Goal: Task Accomplishment & Management: Manage account settings

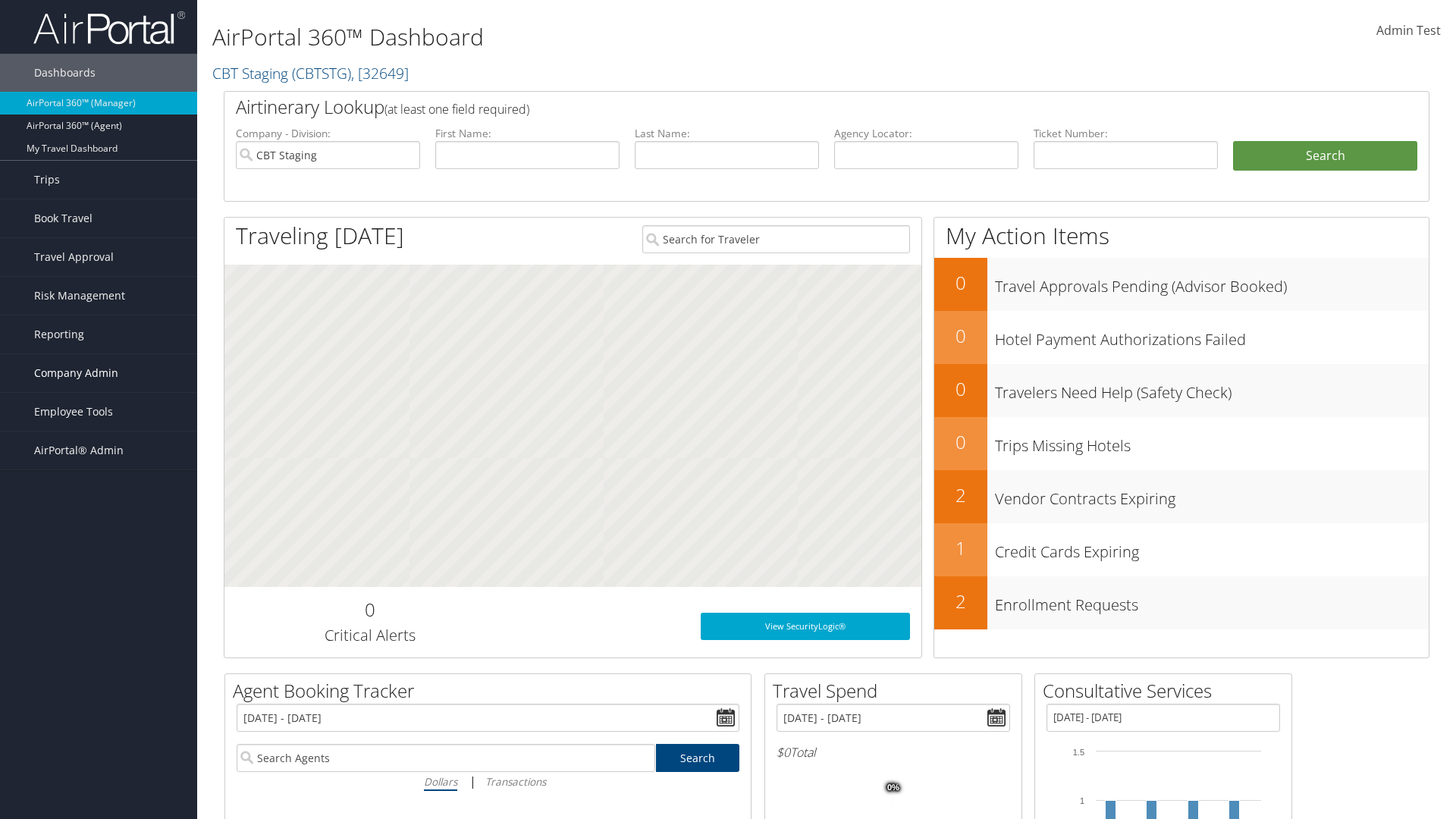
click at [99, 373] on span "Company Admin" at bounding box center [76, 373] width 84 height 38
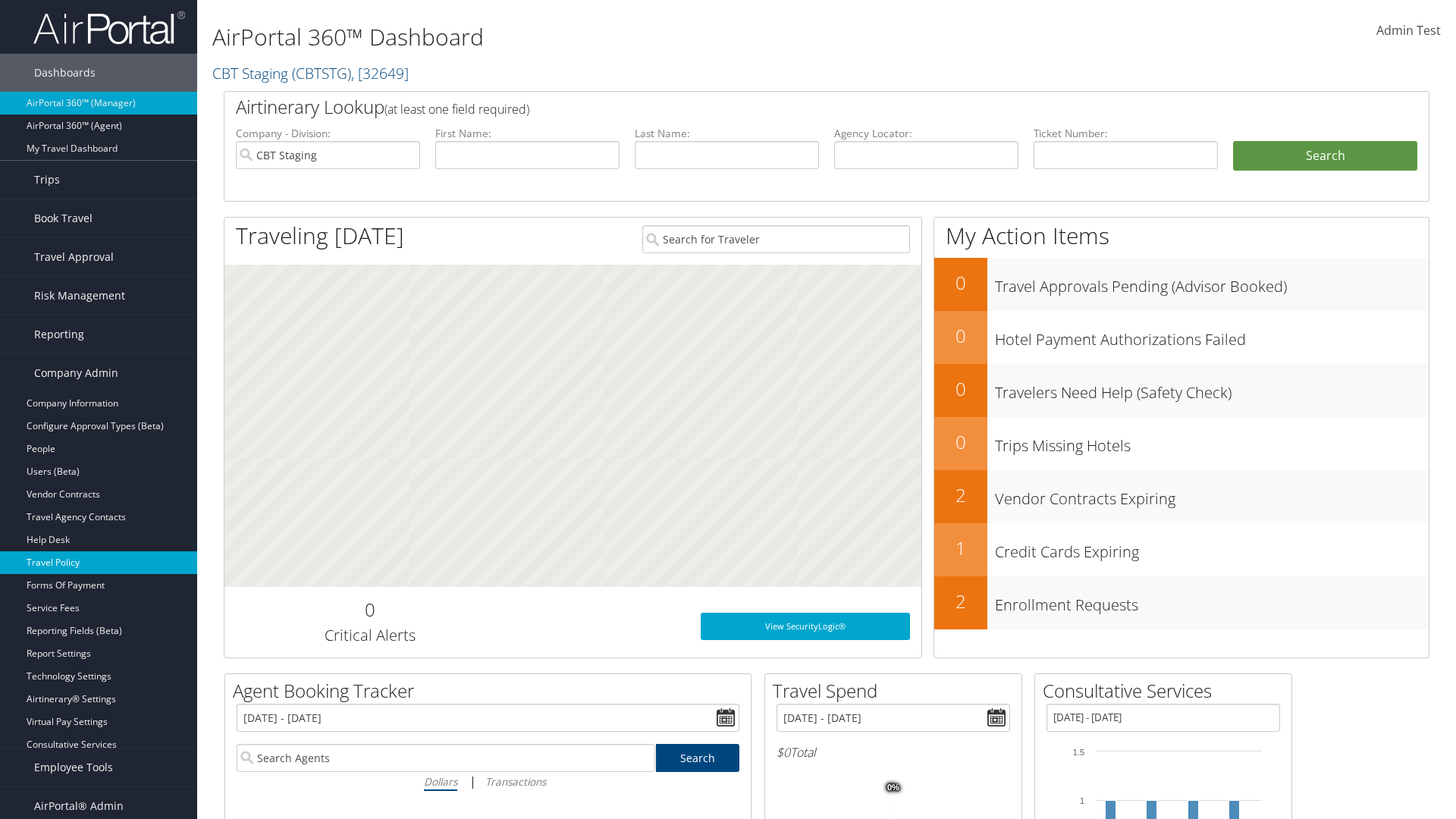
click at [99, 562] on link "Travel Policy" at bounding box center [99, 562] width 198 height 22
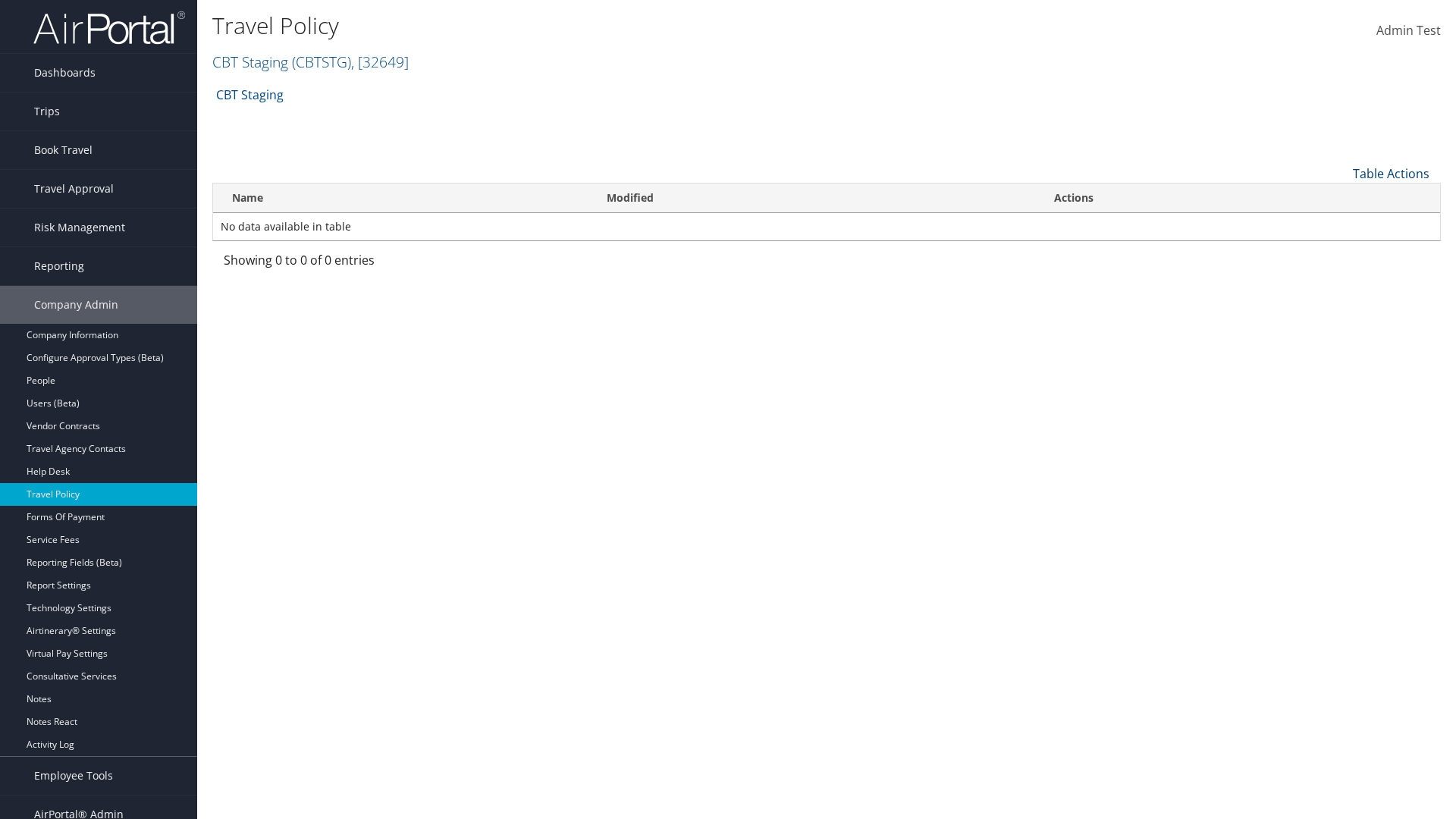
click at [1392, 173] on link "Table Actions" at bounding box center [1391, 173] width 76 height 16
click at [1340, 197] on link "Add New Policy" at bounding box center [1341, 197] width 199 height 26
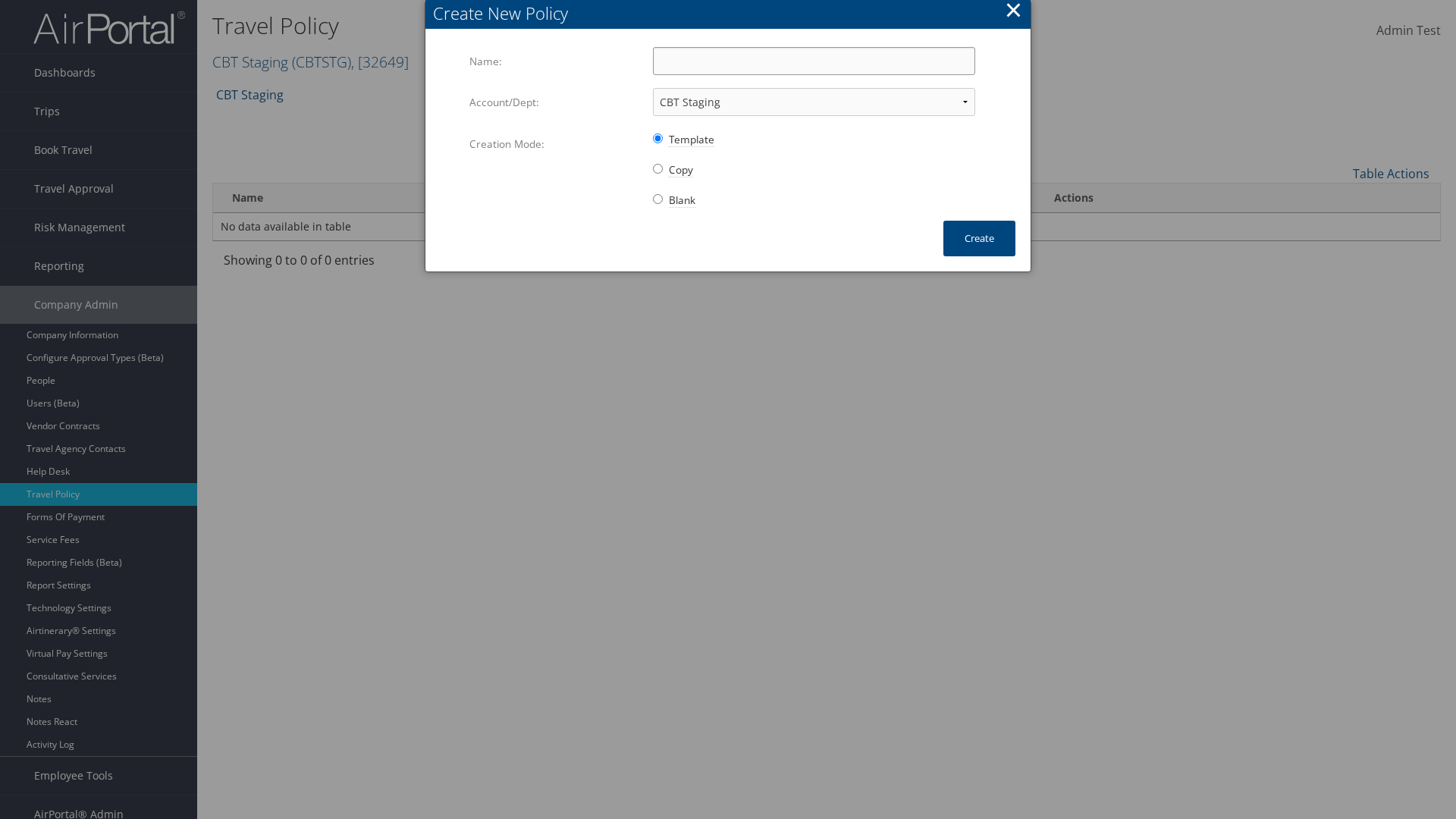
click at [814, 61] on input "Name:" at bounding box center [813, 61] width 322 height 28
type input "Auto Policy for 1139"
click at [979, 238] on button "Create" at bounding box center [980, 239] width 72 height 36
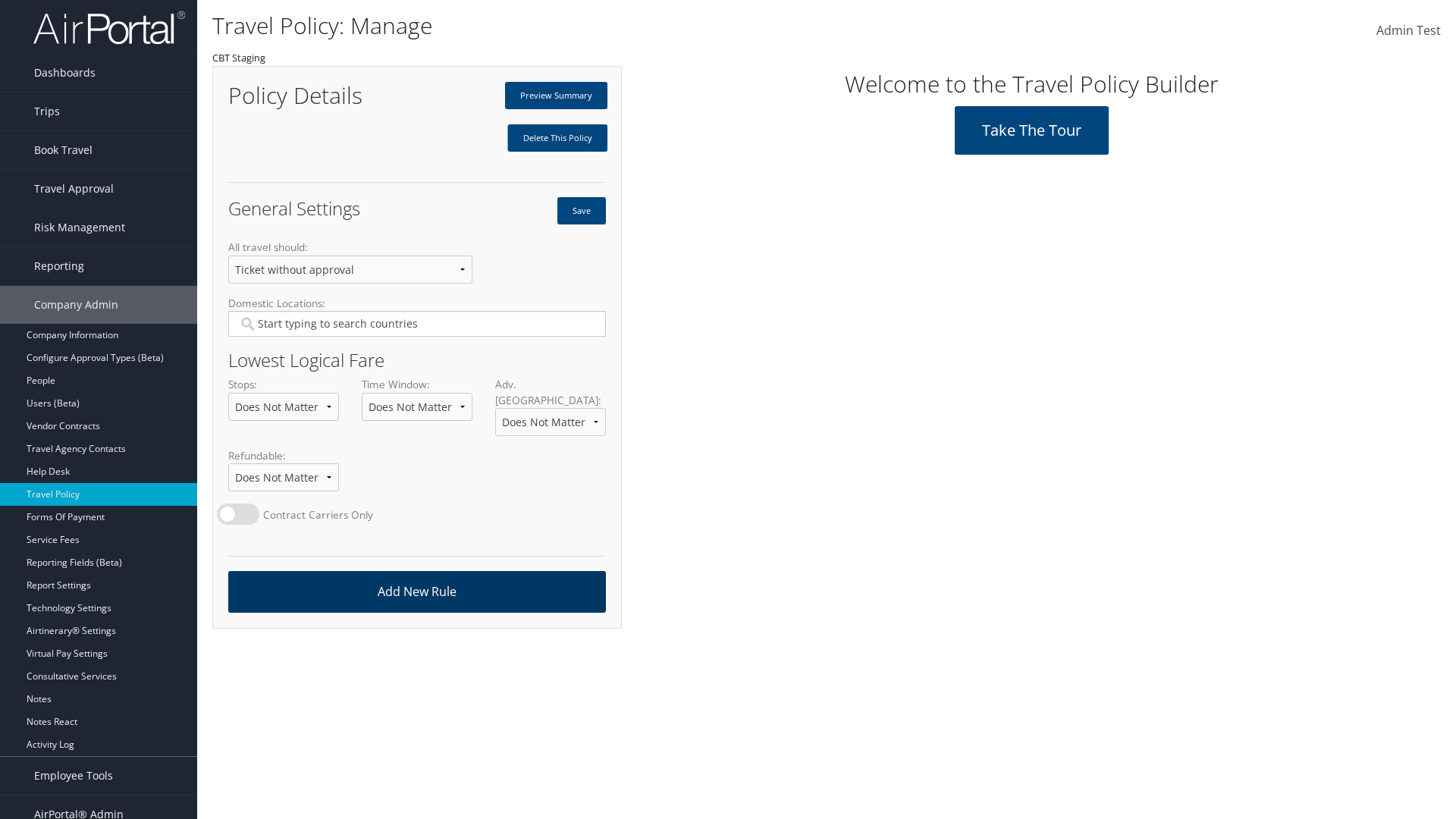
click at [417, 576] on link "Add New Rule" at bounding box center [417, 592] width 378 height 42
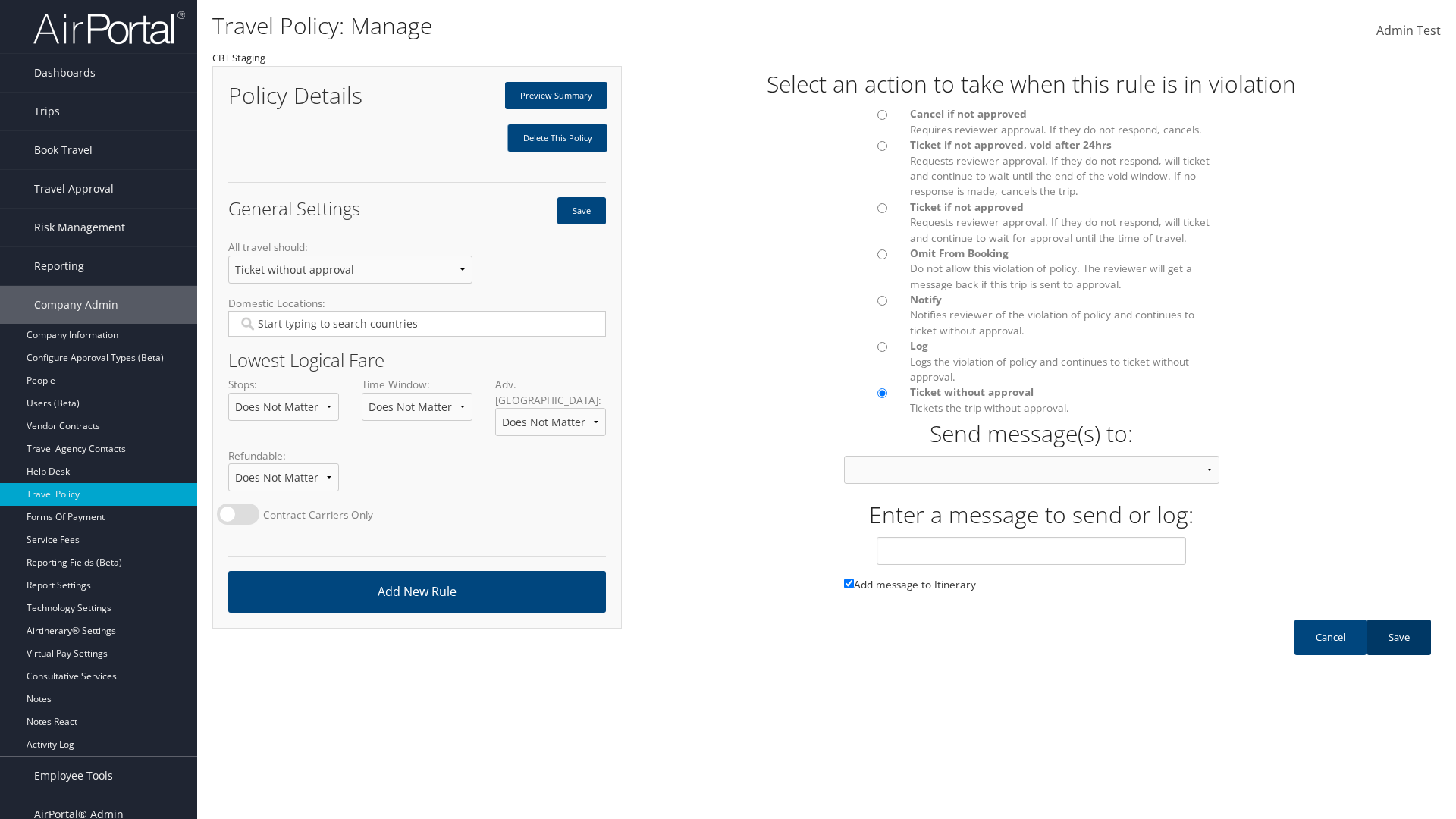
click at [1398, 652] on link "Save" at bounding box center [1398, 637] width 64 height 36
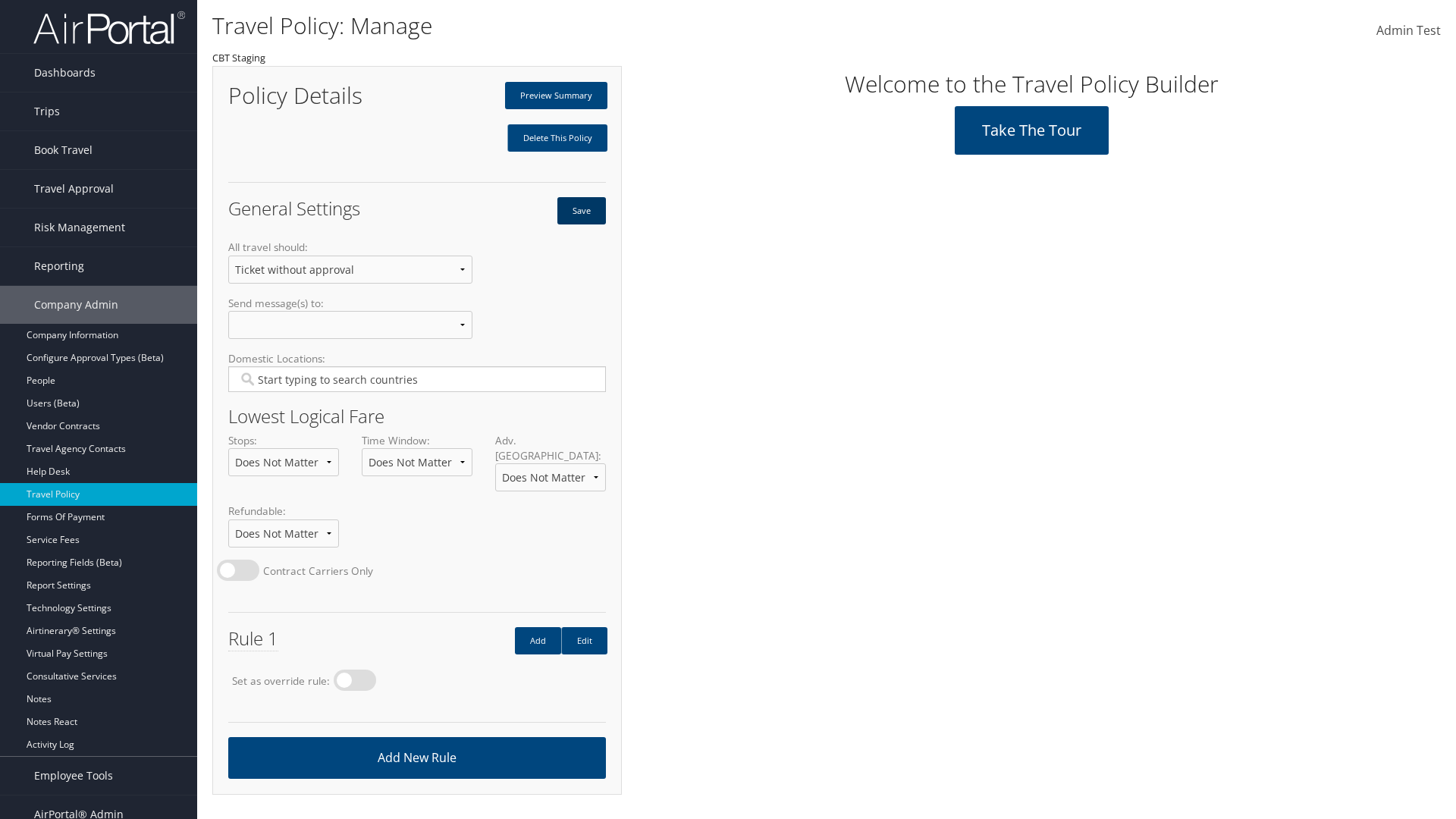
click at [581, 210] on button "Save" at bounding box center [582, 211] width 49 height 27
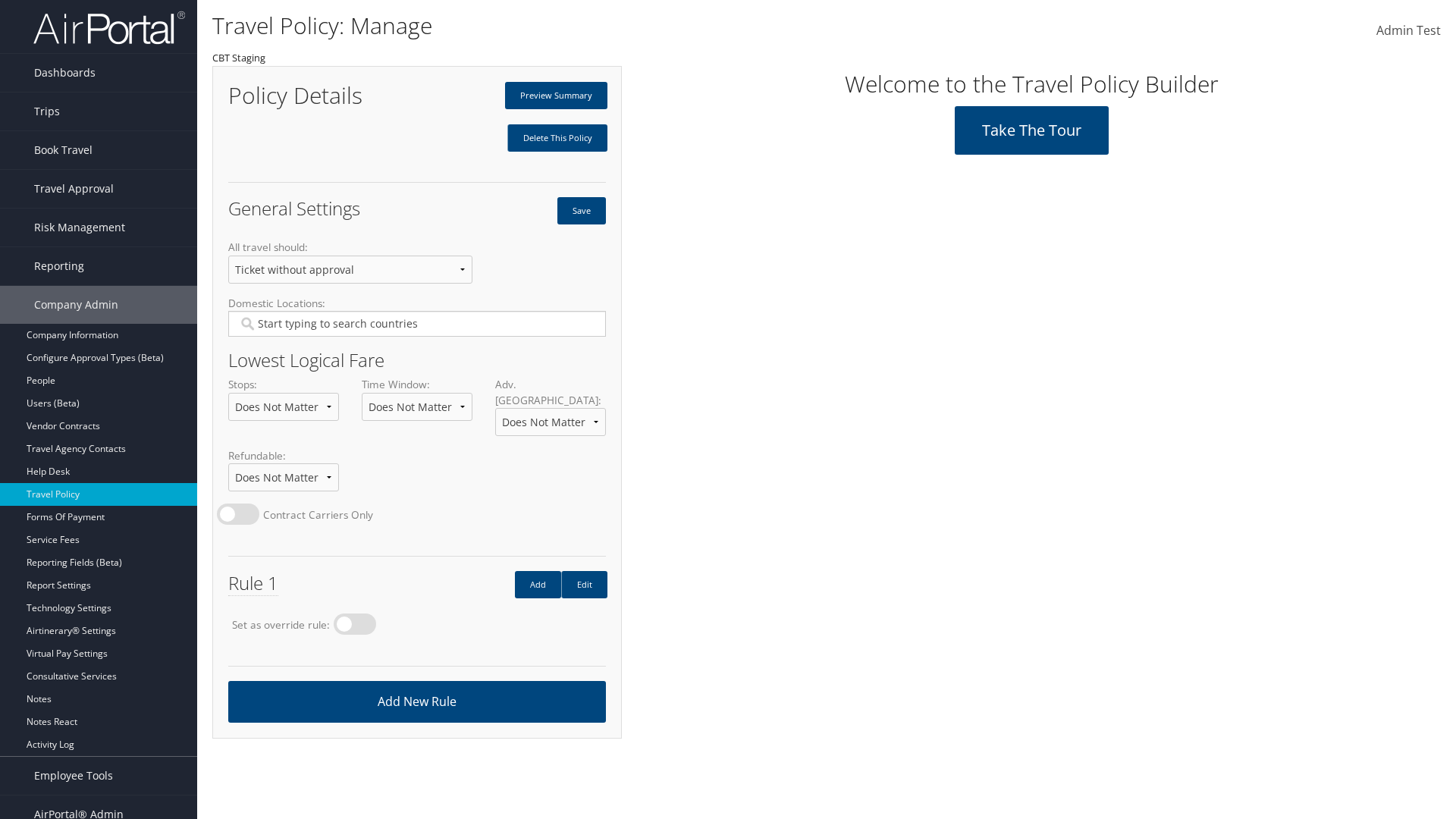
click at [360, 613] on label at bounding box center [355, 623] width 42 height 21
radio input "true"
click at [581, 210] on button "Save" at bounding box center [582, 211] width 49 height 27
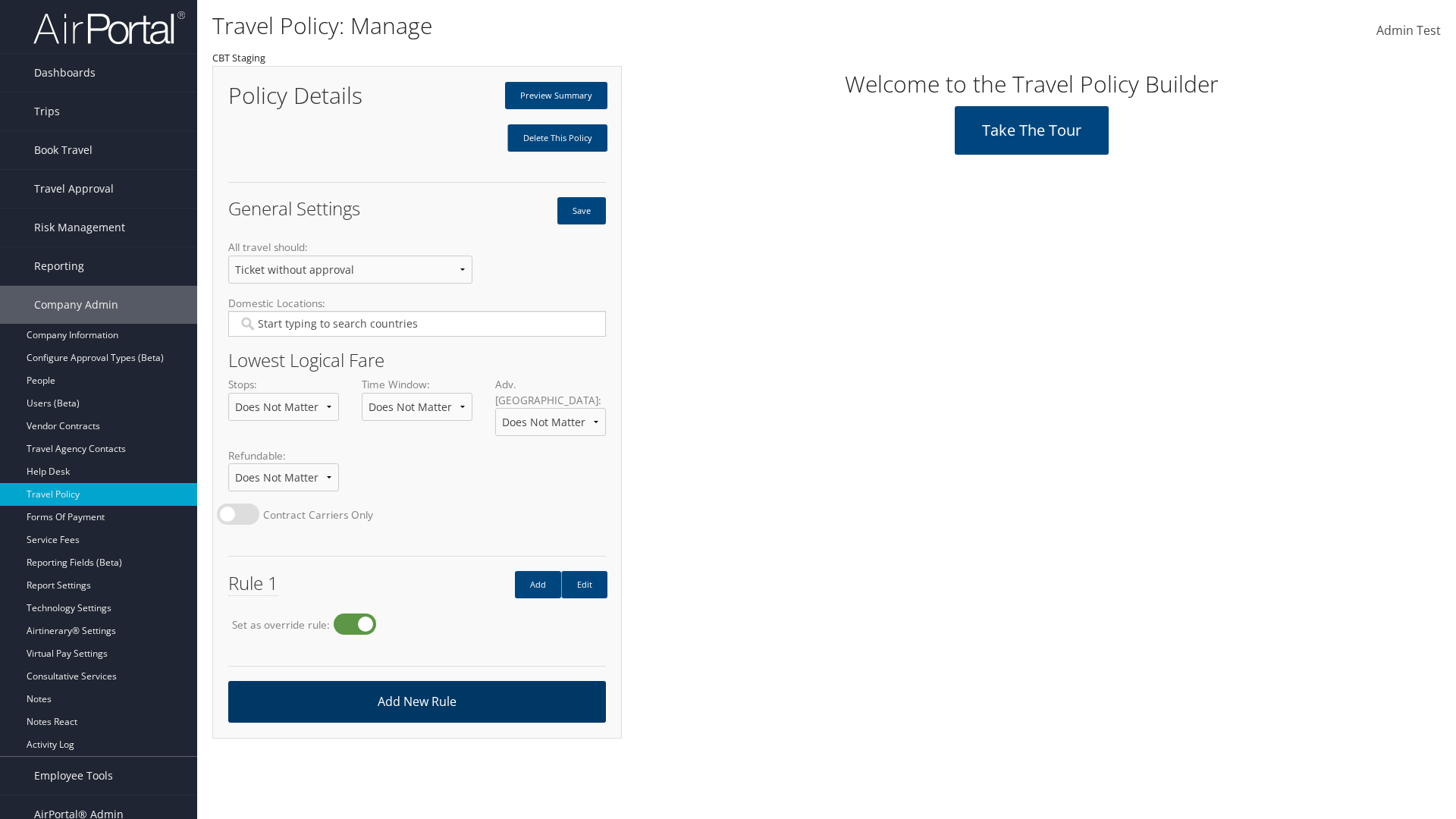
click at [417, 686] on link "Add New Rule" at bounding box center [417, 701] width 378 height 42
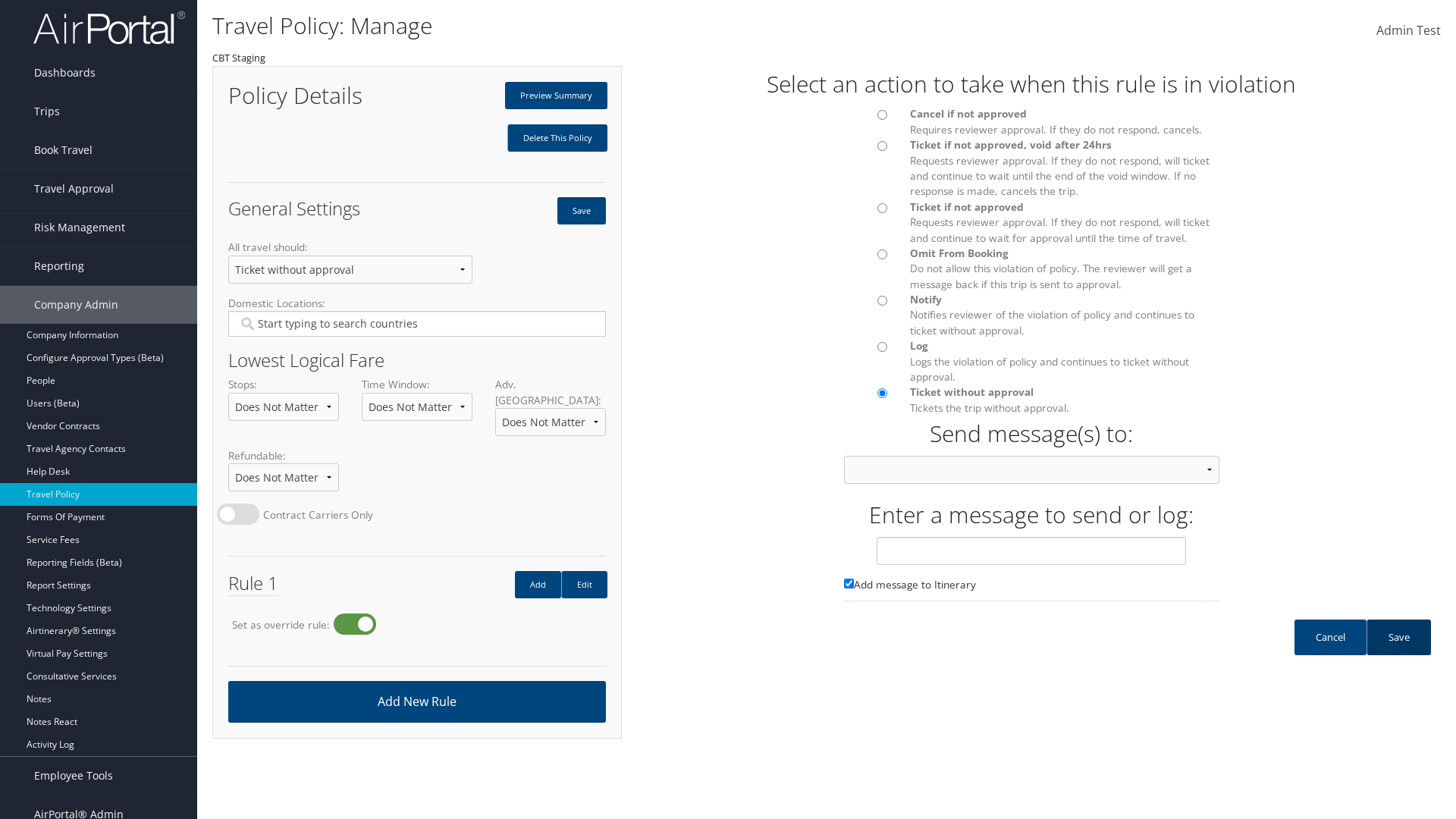
click at [1398, 652] on link "Save" at bounding box center [1398, 637] width 64 height 36
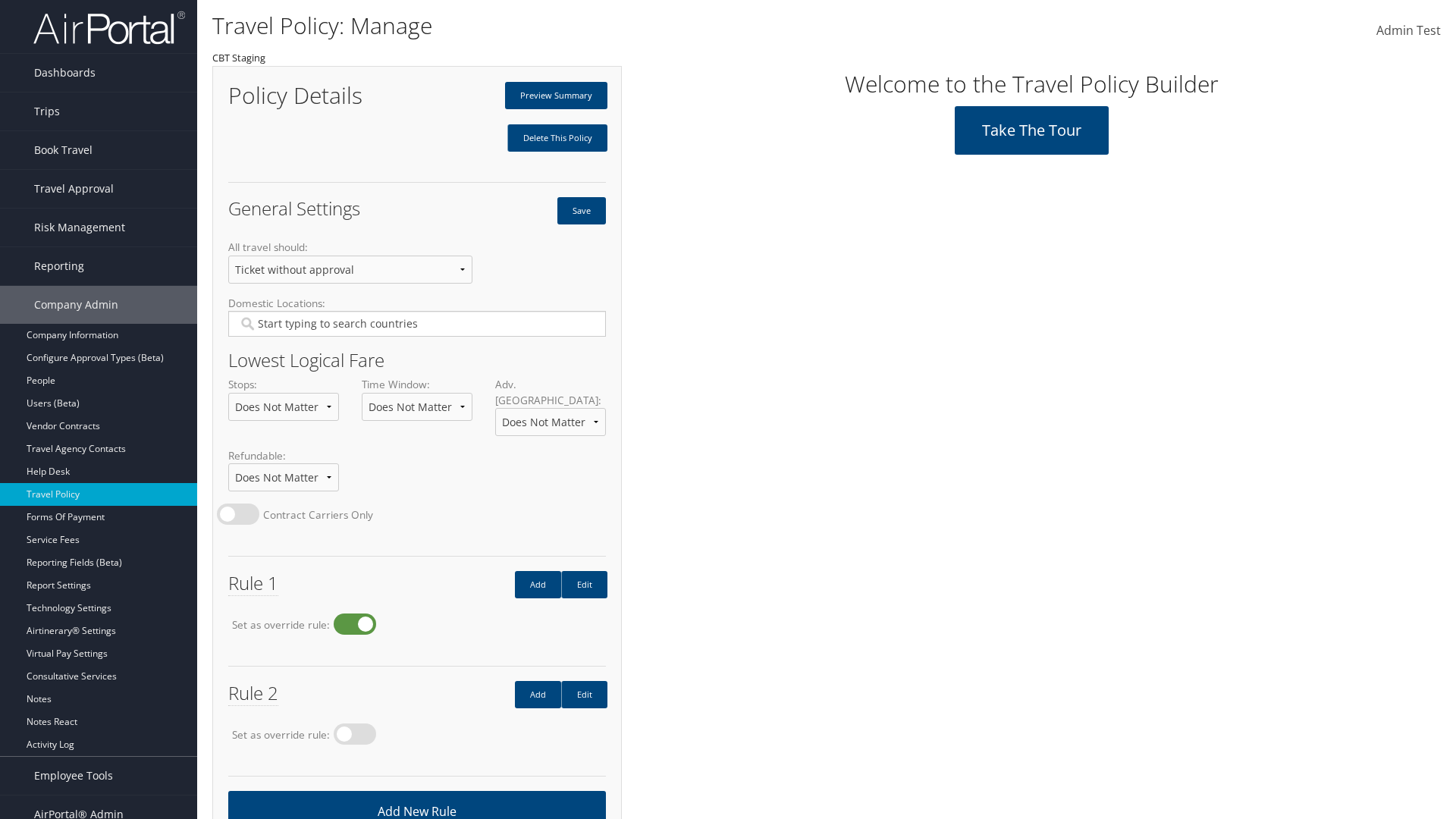
click at [360, 613] on label at bounding box center [355, 623] width 42 height 21
radio input "false"
click at [581, 210] on button "Save" at bounding box center [582, 211] width 49 height 27
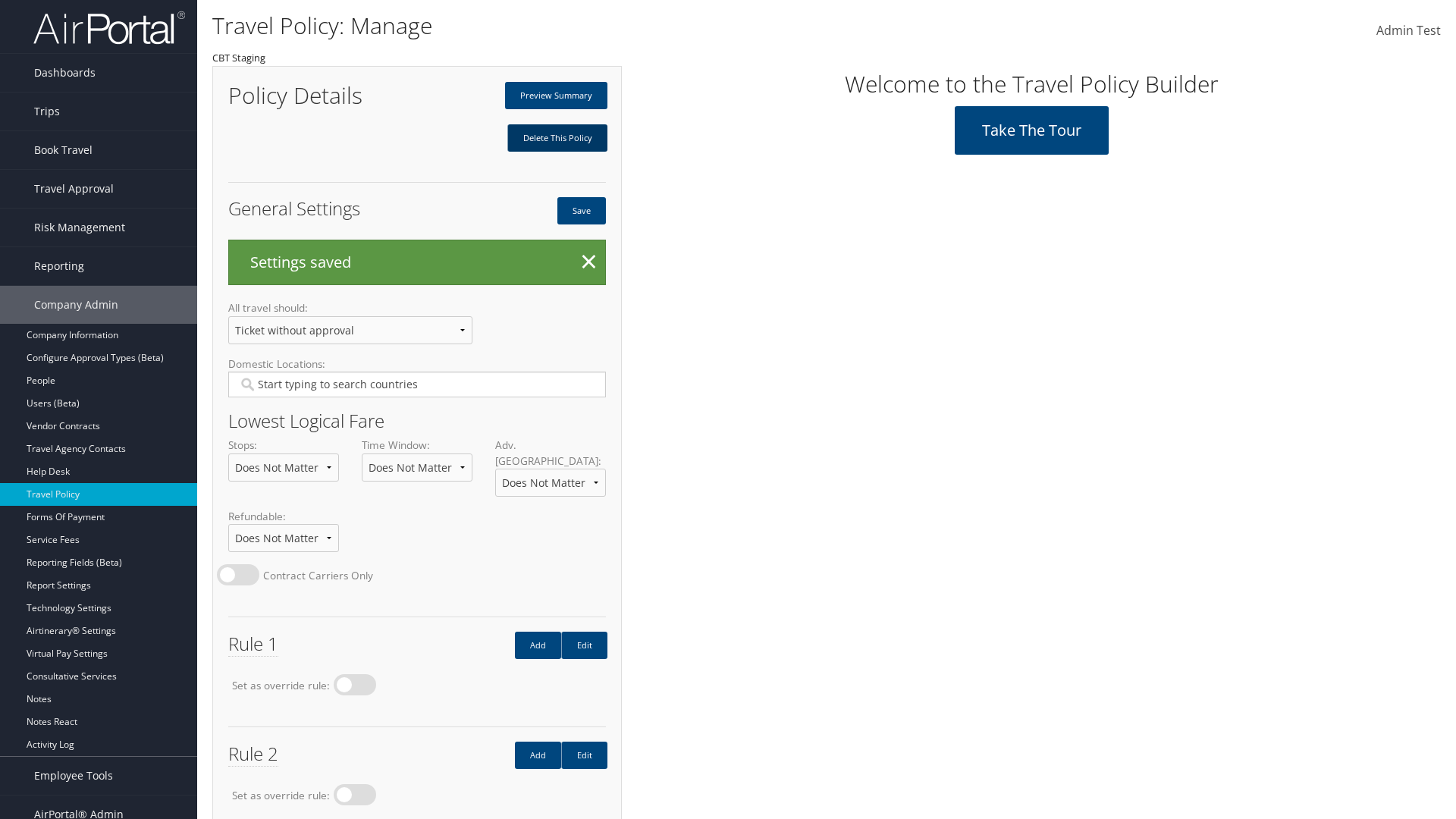
click at [557, 138] on link "Delete This Policy" at bounding box center [557, 138] width 101 height 27
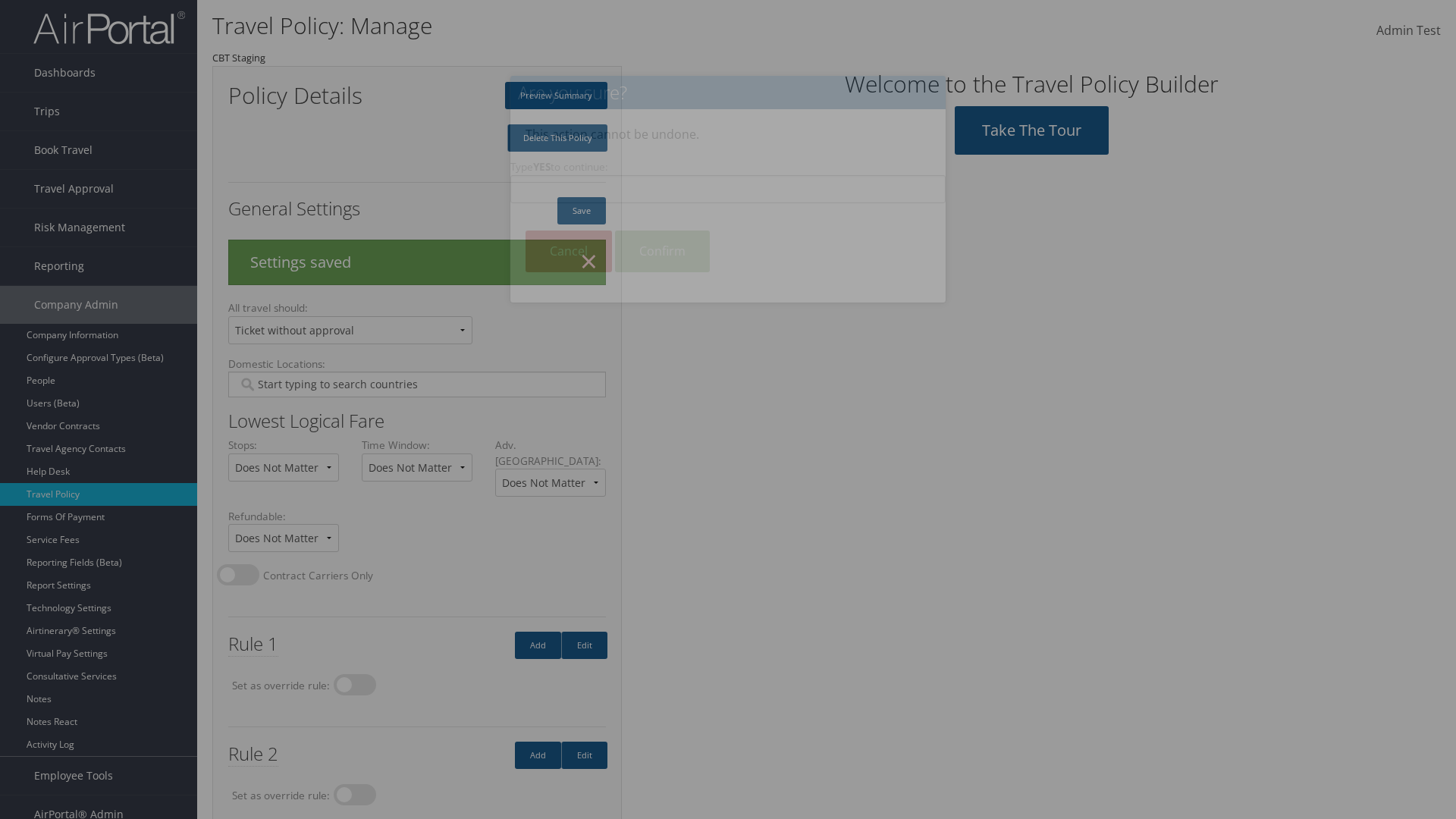
click at [728, 189] on input "Type YES to continue:" at bounding box center [728, 189] width 436 height 28
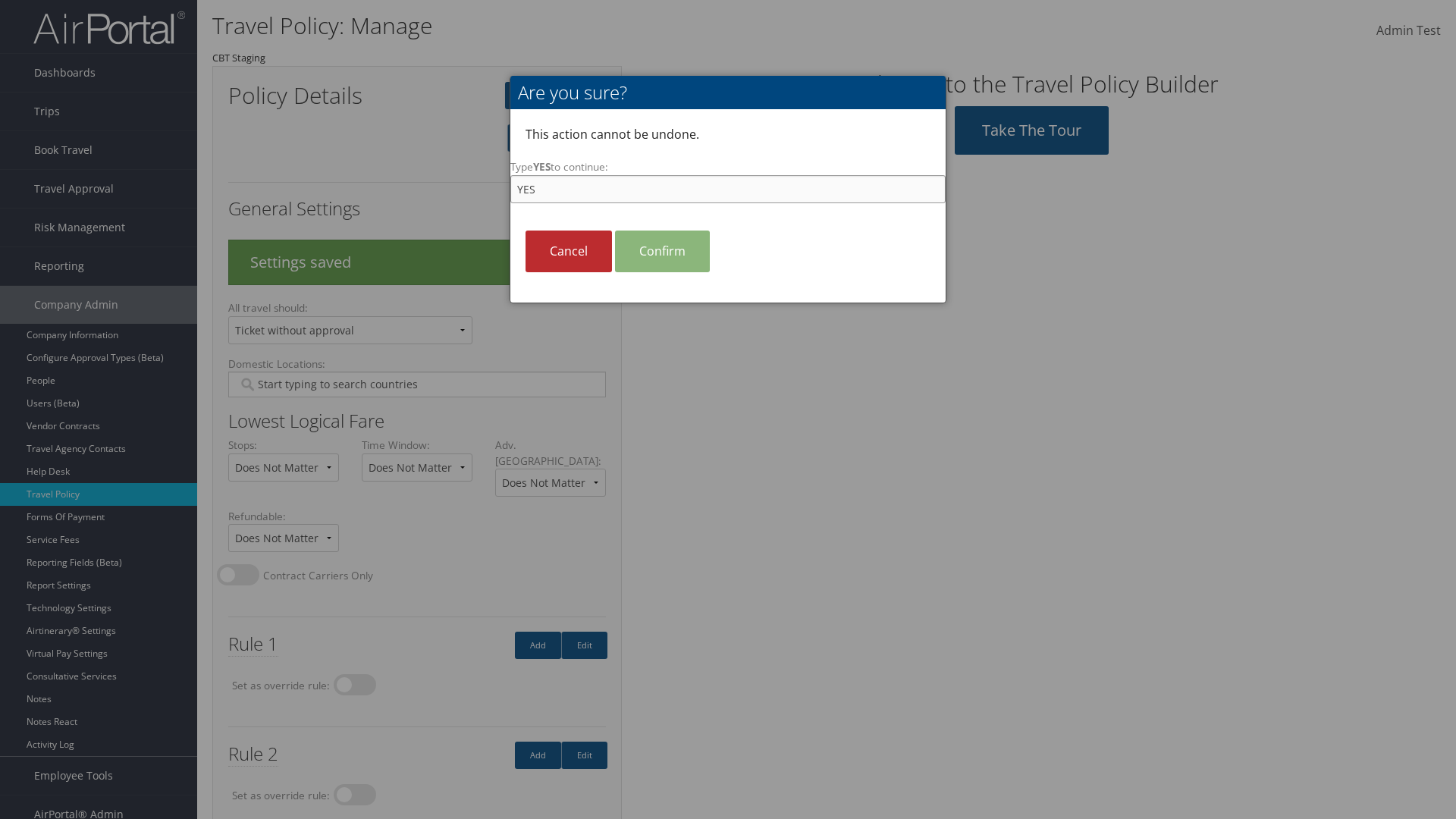
type input "YES"
click at [662, 251] on link "Confirm" at bounding box center [662, 251] width 94 height 42
